Goal: Task Accomplishment & Management: Manage account settings

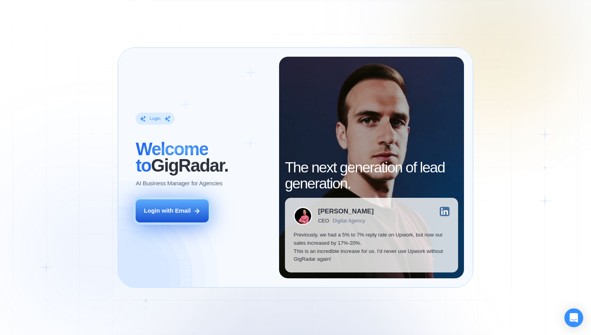
click at [186, 216] on button "Login with Email" at bounding box center [172, 210] width 73 height 23
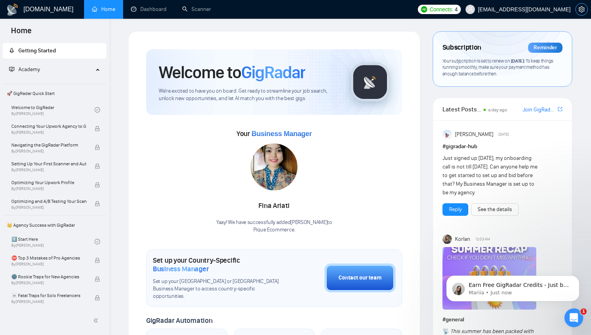
click at [586, 9] on span "setting" at bounding box center [582, 9] width 12 height 6
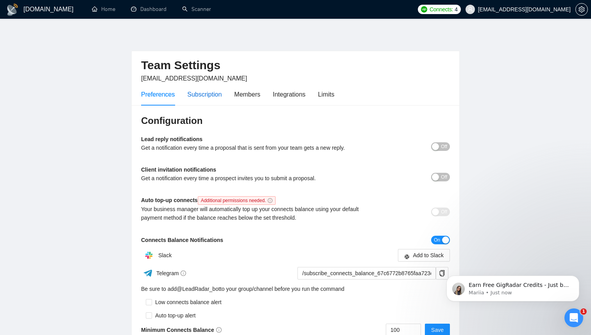
click at [203, 95] on div "Subscription" at bounding box center [204, 94] width 34 height 10
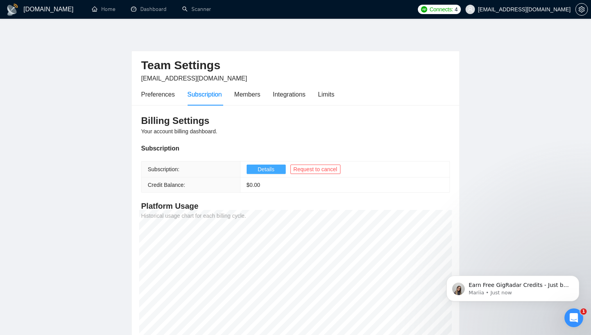
click at [272, 169] on span "Details" at bounding box center [266, 169] width 17 height 9
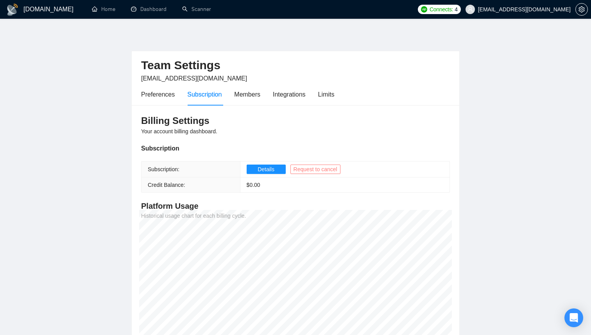
click at [310, 170] on span "Request to cancel" at bounding box center [315, 169] width 44 height 9
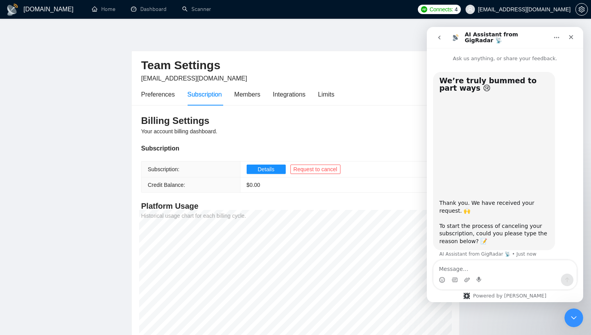
scroll to position [6, 0]
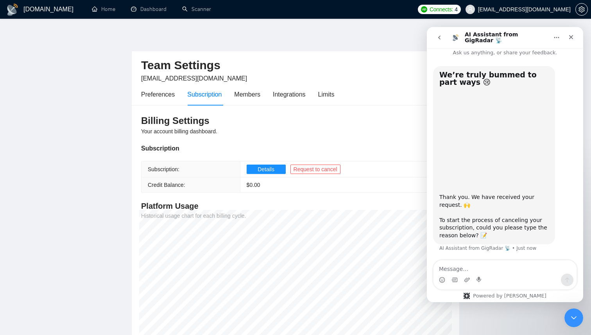
click at [478, 267] on textarea "Message…" at bounding box center [504, 266] width 143 height 13
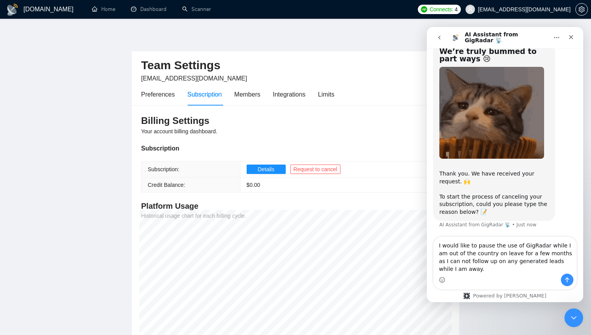
scroll to position [29, 0]
type textarea "I would like to pause the use of GigRadar while I am out of the country on leav…"
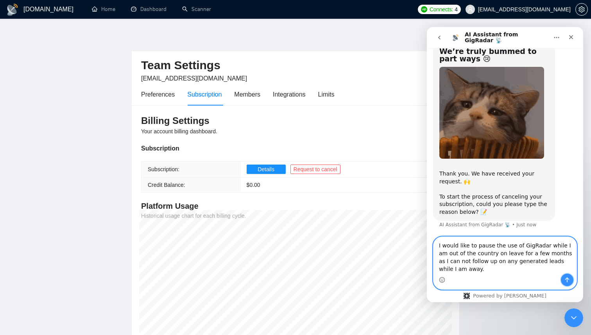
click at [572, 281] on button "Send a message…" at bounding box center [567, 280] width 13 height 13
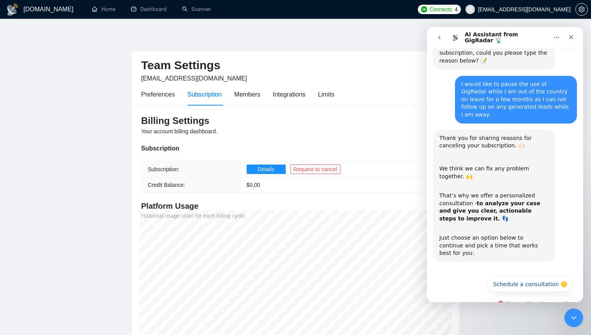
scroll to position [188, 0]
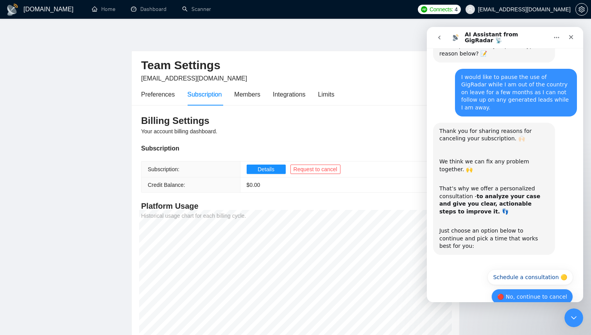
click at [531, 289] on button "🔴 No, continue to cancel" at bounding box center [532, 297] width 82 height 16
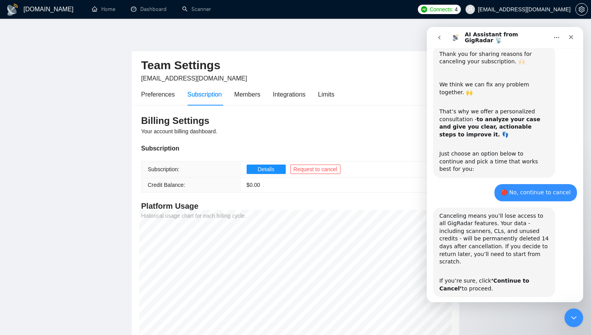
scroll to position [280, 0]
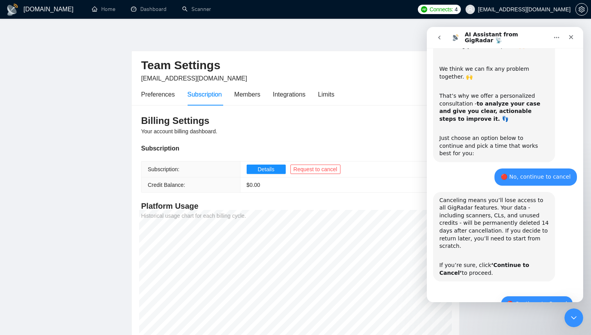
click at [525, 296] on button "🔴 Continue to Cancel" at bounding box center [537, 304] width 72 height 16
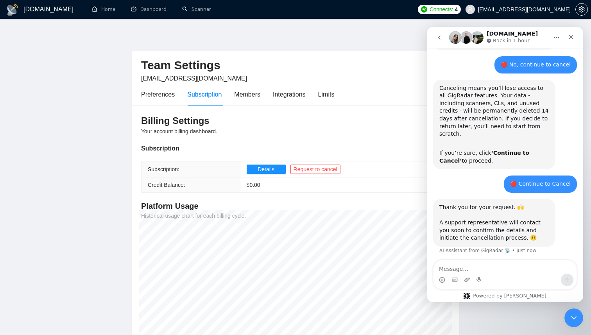
scroll to position [394, 0]
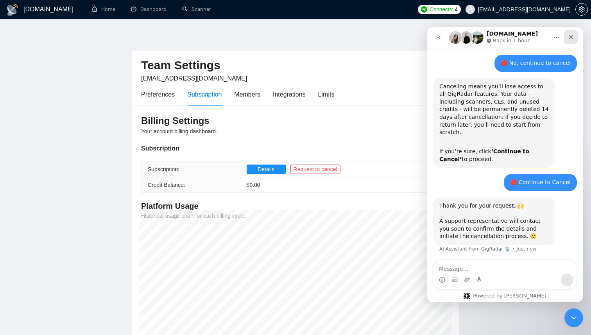
click at [573, 36] on icon "Close" at bounding box center [571, 37] width 6 height 6
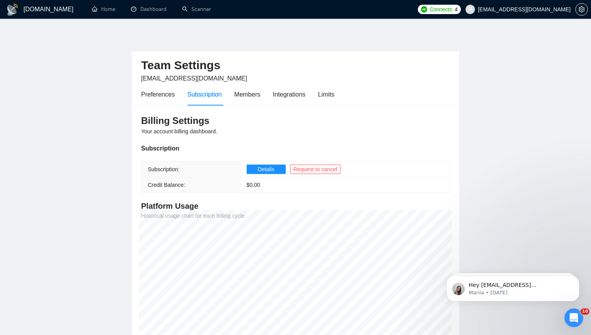
scroll to position [0, 0]
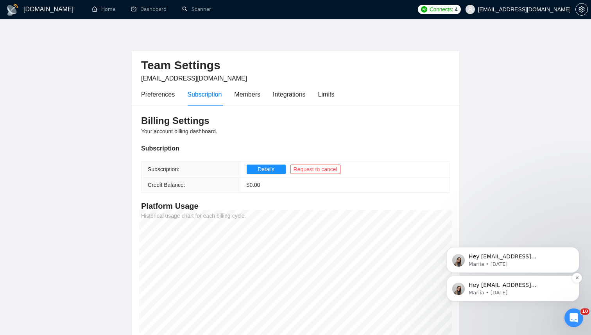
click at [516, 288] on p "Hey tools@pique.pro, Looks like your Upwork agency Pique Ecommerce ran out of c…" at bounding box center [519, 285] width 101 height 8
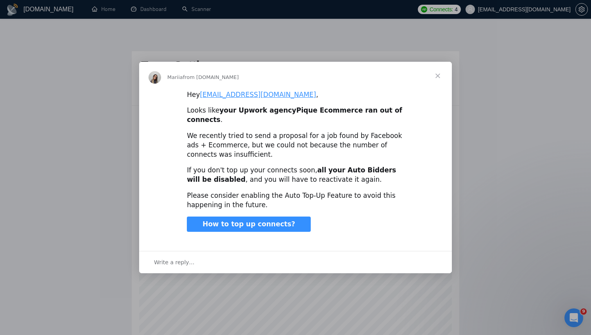
click at [438, 82] on span "Close" at bounding box center [438, 76] width 28 height 28
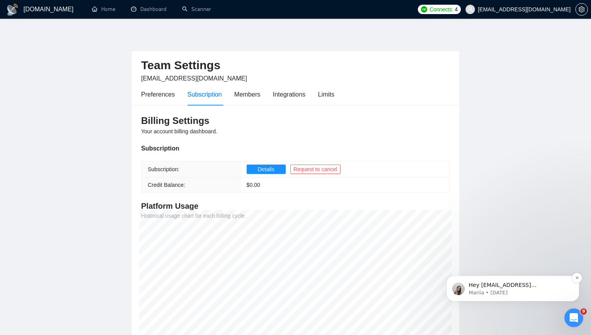
click at [503, 283] on p "Hey tools@pique.pro, Looks like your Upwork agency Pique Ecommerce ran out of c…" at bounding box center [519, 285] width 101 height 8
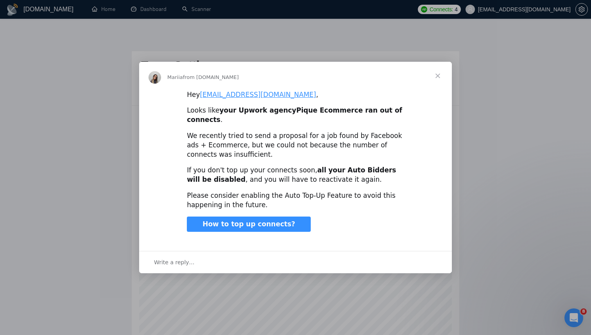
click at [438, 81] on span "Close" at bounding box center [438, 76] width 28 height 28
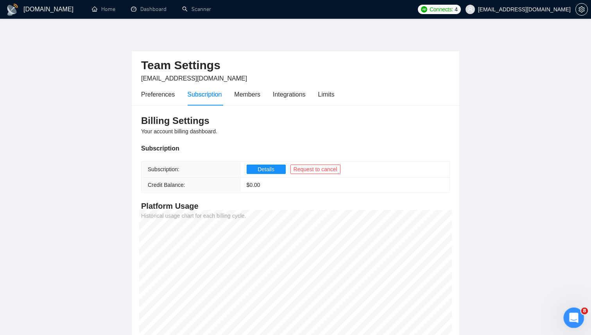
click at [573, 320] on icon "Open Intercom Messenger" at bounding box center [572, 316] width 13 height 13
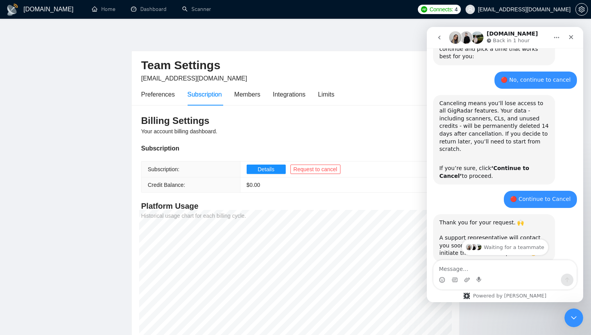
scroll to position [394, 0]
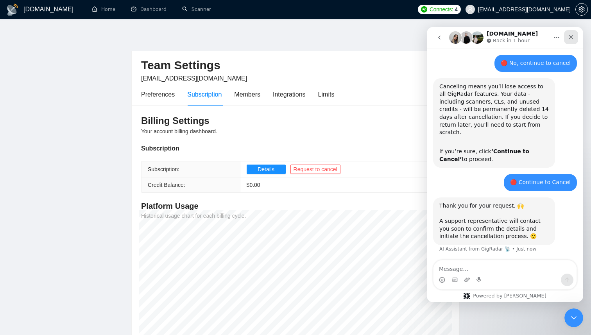
click at [572, 33] on div "Close" at bounding box center [571, 37] width 14 height 14
